Goal: Find specific page/section: Find specific page/section

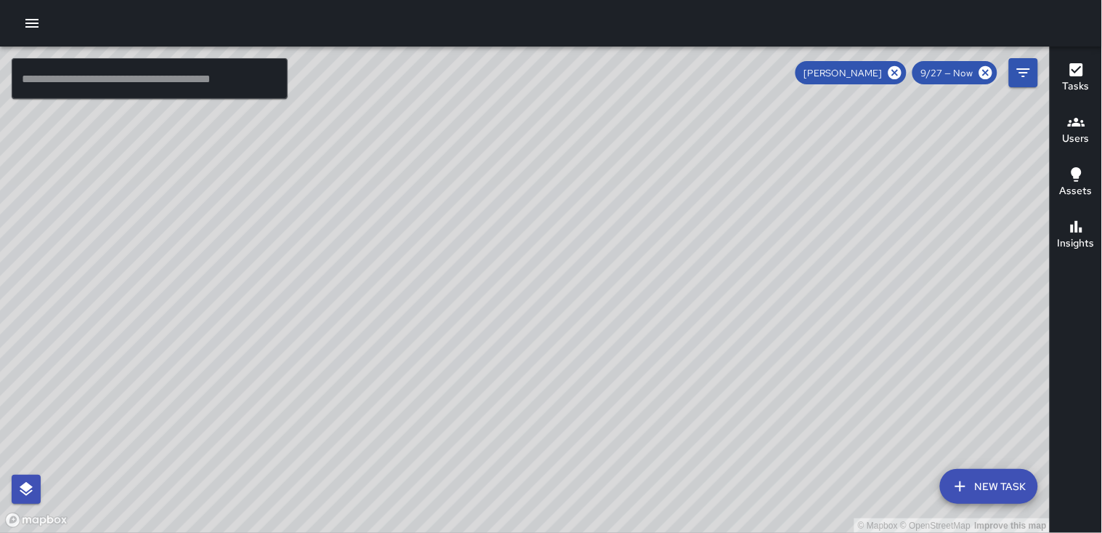
scroll to position [252, 0]
click at [902, 69] on icon at bounding box center [895, 72] width 13 height 13
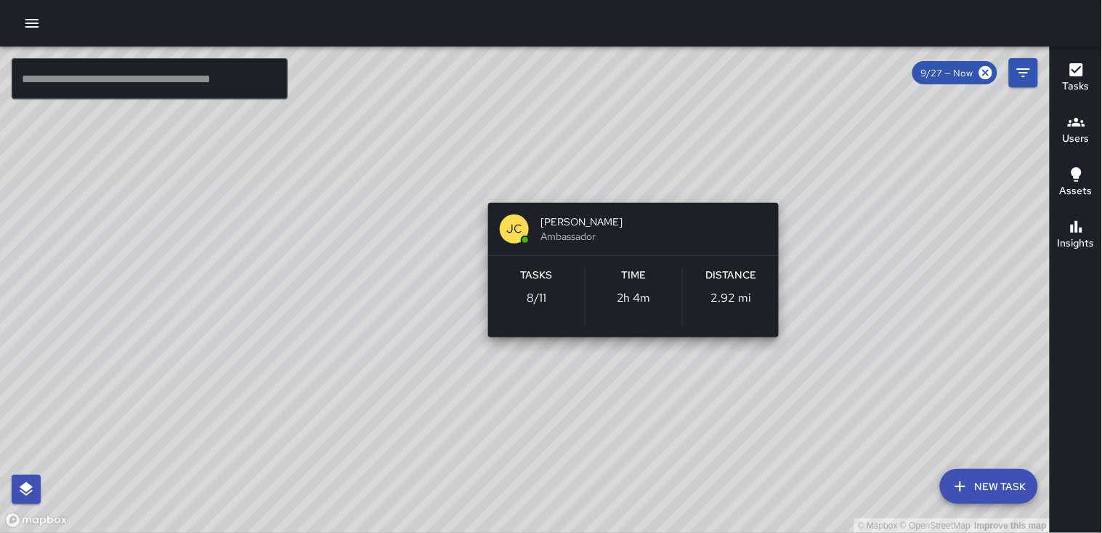
click at [721, 293] on p "2.92 mi" at bounding box center [731, 297] width 41 height 17
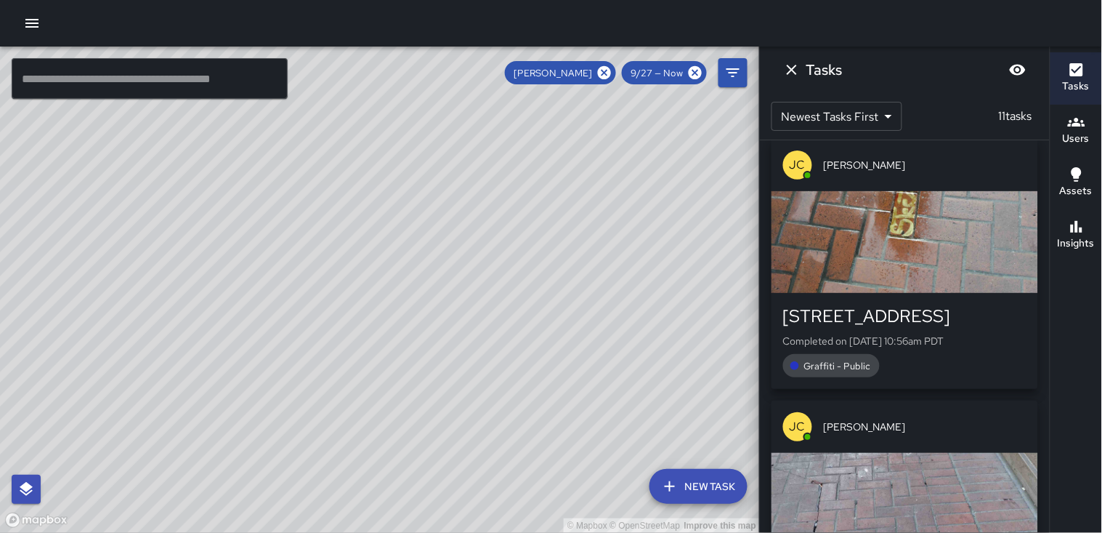
scroll to position [0, 0]
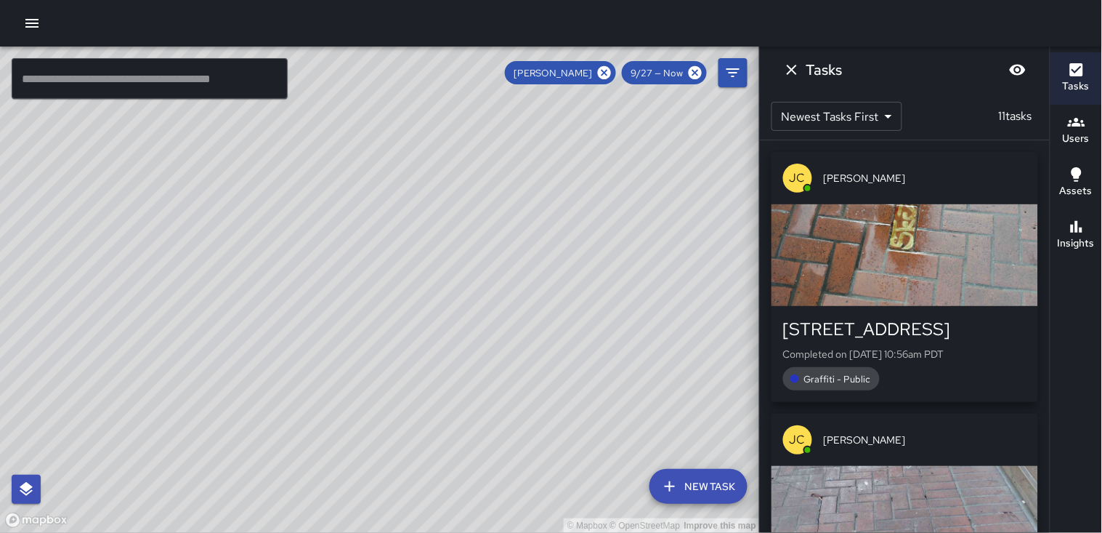
click at [871, 252] on div "button" at bounding box center [905, 255] width 267 height 102
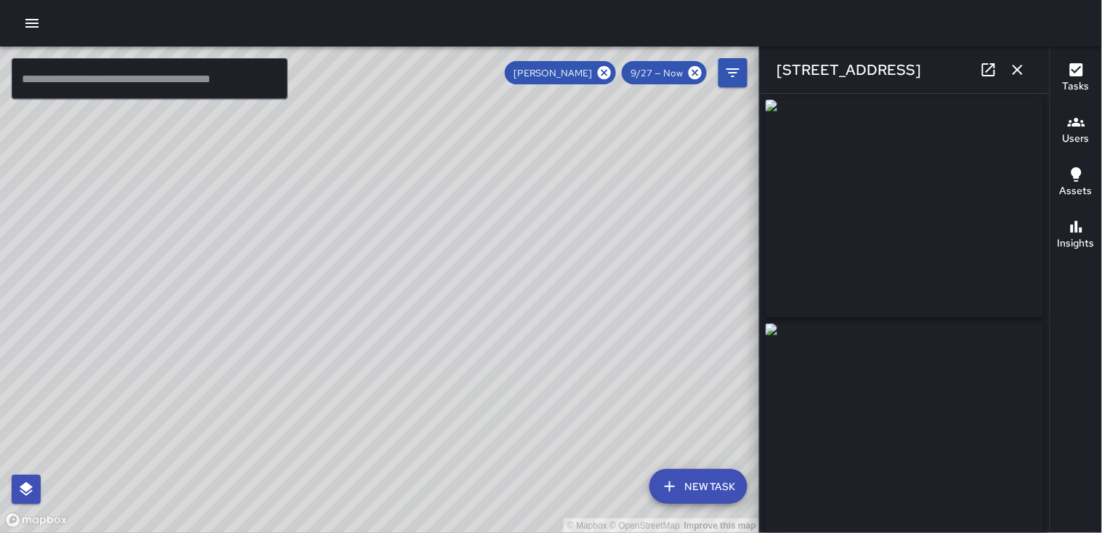
type input "**********"
click at [1026, 68] on icon "button" at bounding box center [1017, 69] width 17 height 17
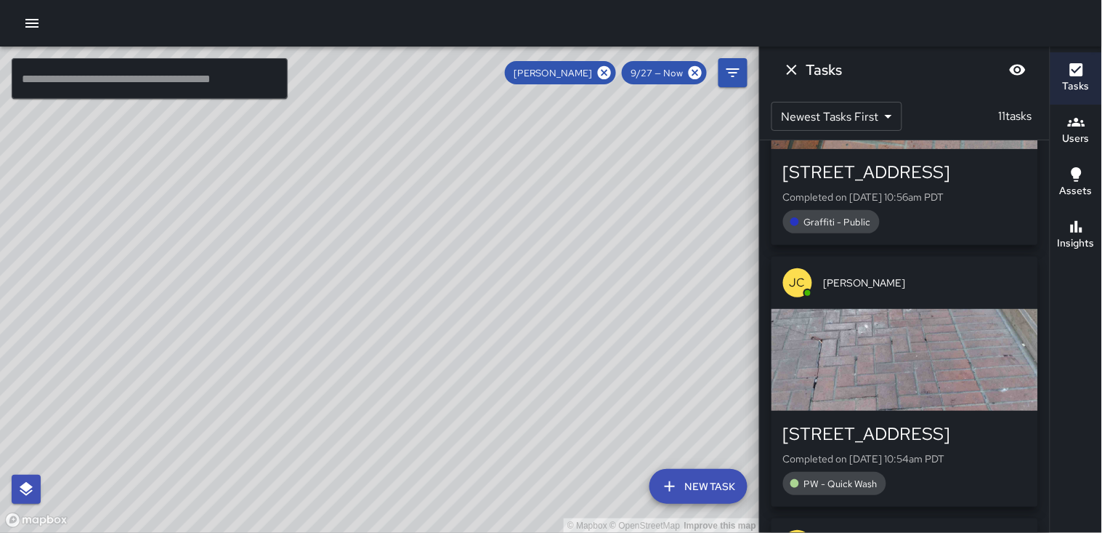
scroll to position [161, 0]
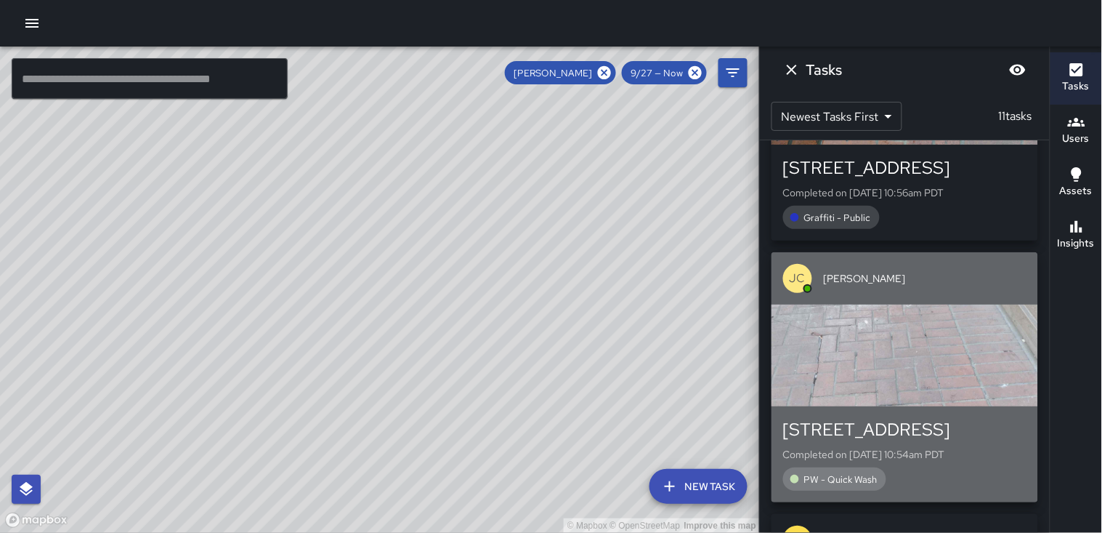
click at [914, 292] on div "[PERSON_NAME]" at bounding box center [905, 278] width 267 height 52
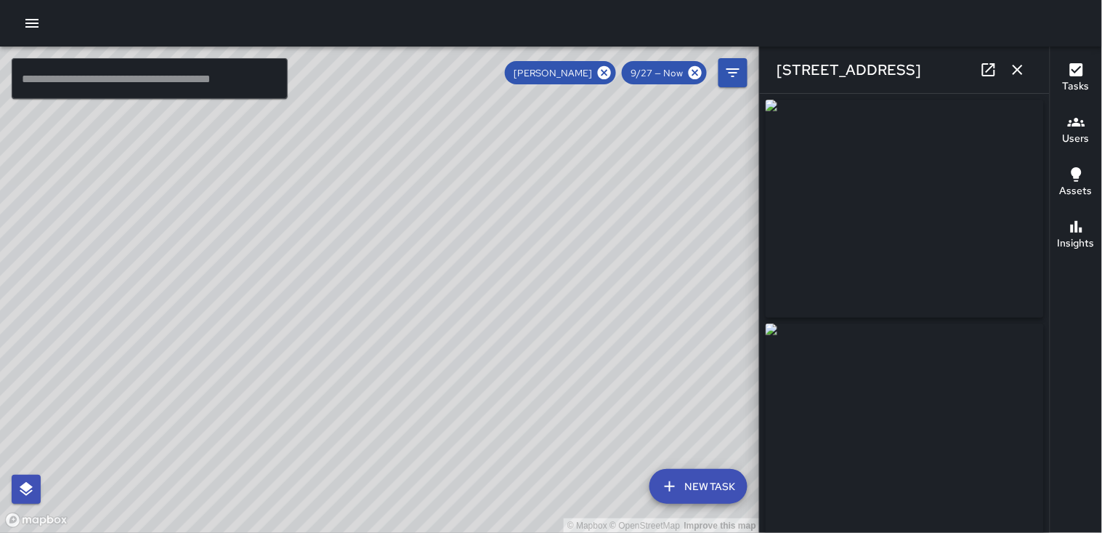
type input "**********"
click at [1016, 68] on icon "button" at bounding box center [1018, 70] width 10 height 10
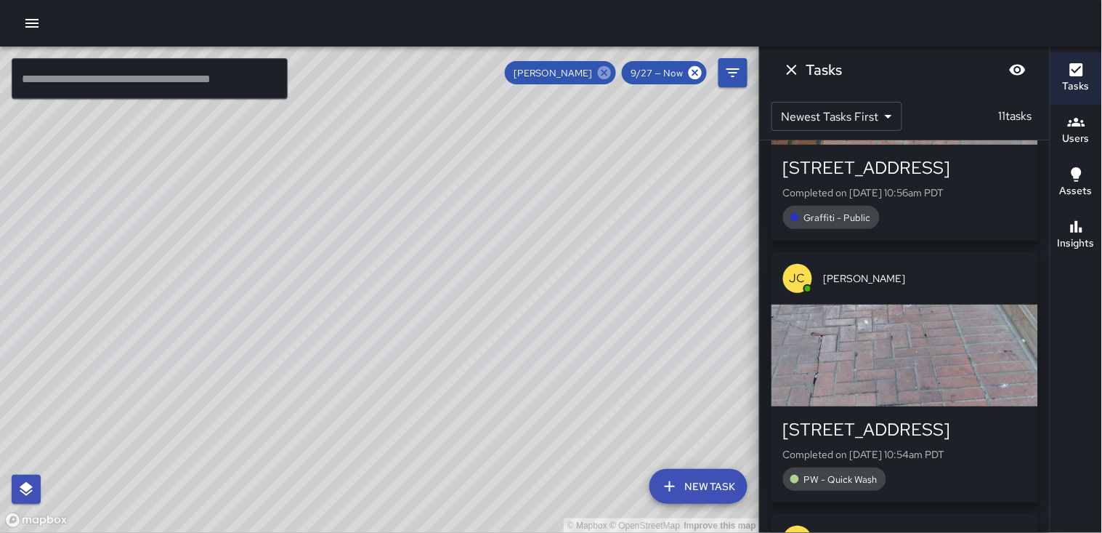
click at [611, 71] on icon at bounding box center [604, 72] width 13 height 13
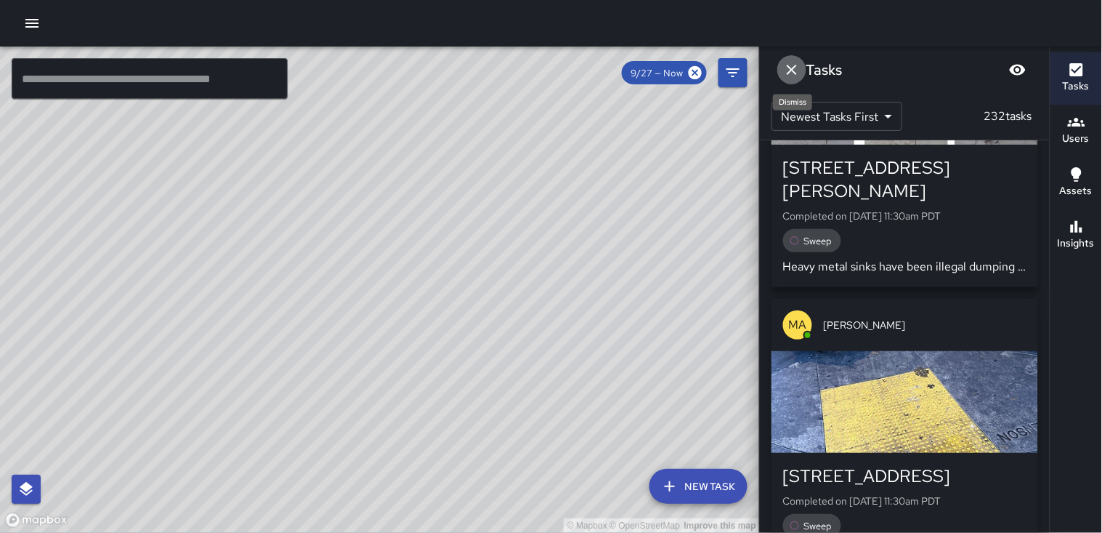
click at [791, 76] on icon "Dismiss" at bounding box center [791, 69] width 17 height 17
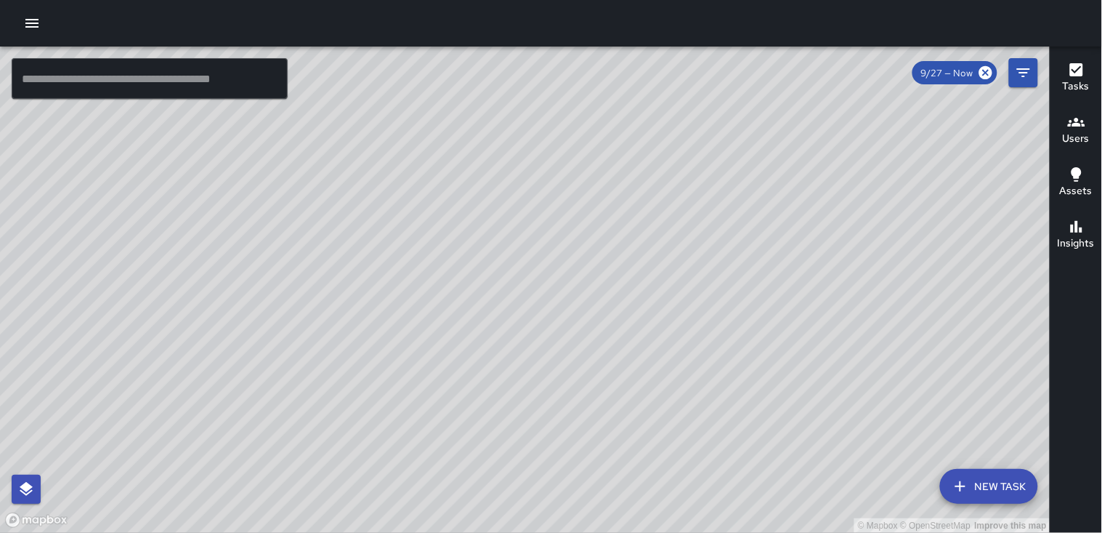
drag, startPoint x: 817, startPoint y: 176, endPoint x: 664, endPoint y: 160, distance: 153.4
click at [664, 160] on div "© Mapbox © OpenStreetMap Improve this map" at bounding box center [525, 290] width 1051 height 486
